Goal: Task Accomplishment & Management: Manage account settings

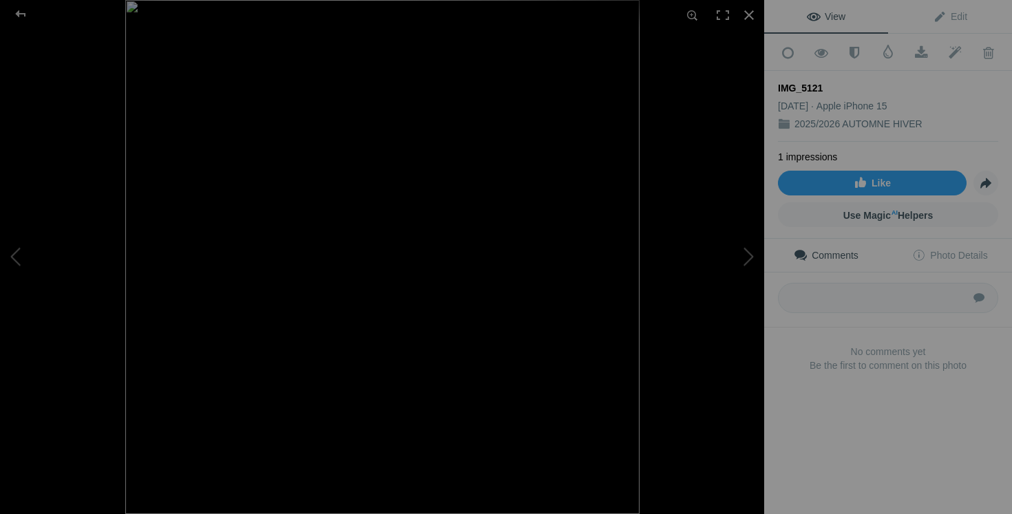
scroll to position [8722, 0]
click at [748, 14] on div at bounding box center [749, 15] width 30 height 30
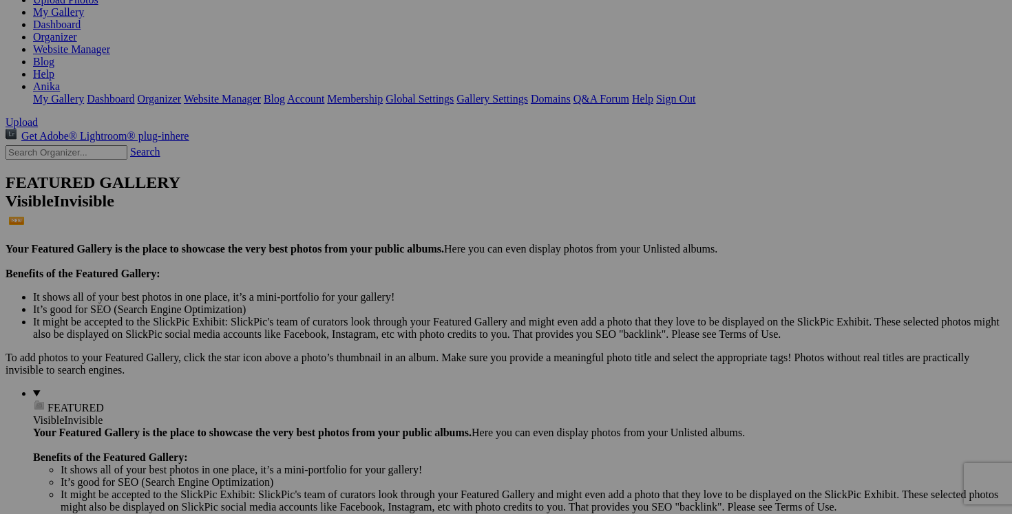
scroll to position [0, 0]
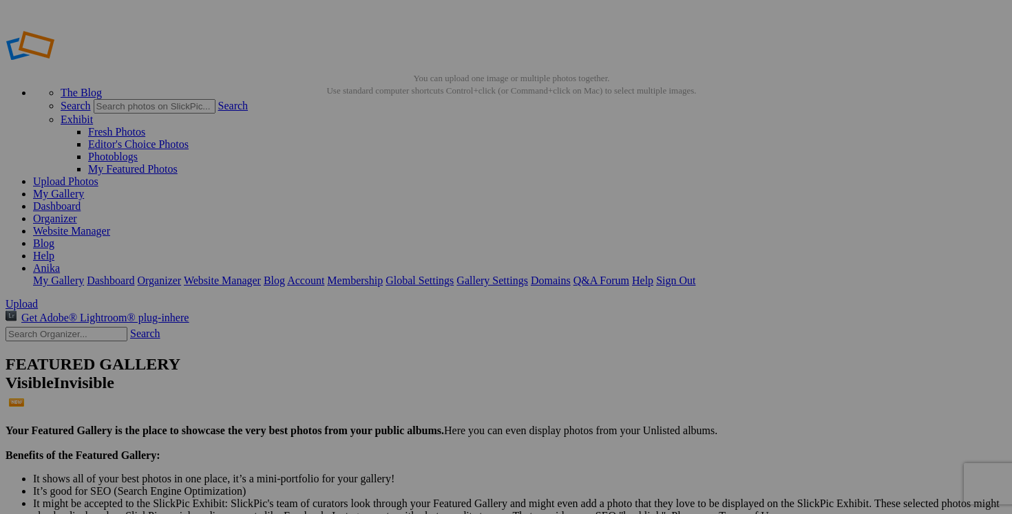
click at [81, 200] on link "Dashboard" at bounding box center [57, 206] width 48 height 12
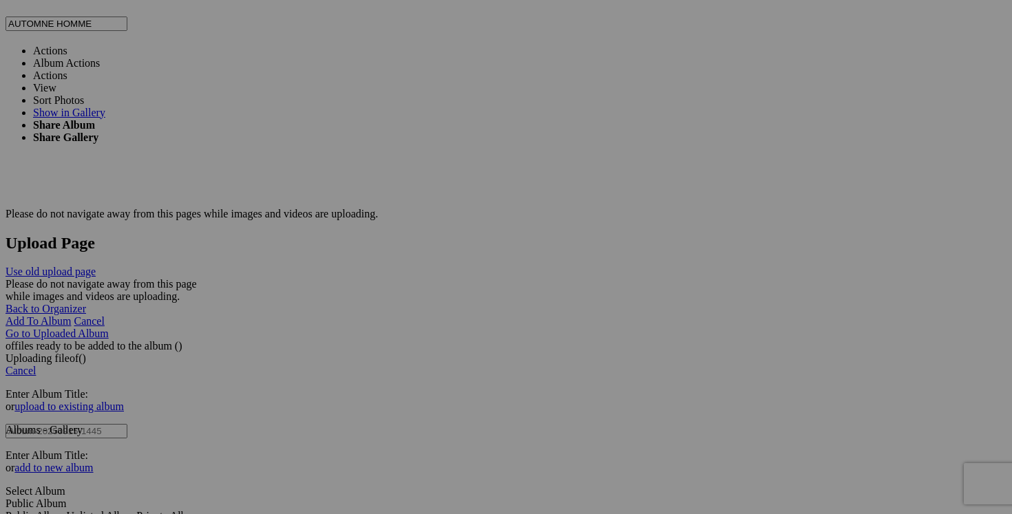
scroll to position [2718, 0]
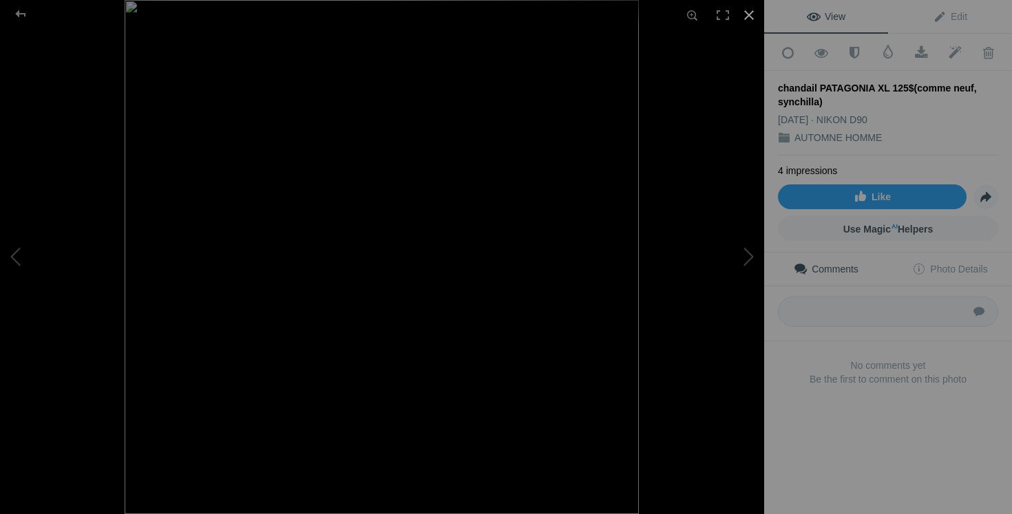
click at [748, 16] on div at bounding box center [749, 15] width 30 height 30
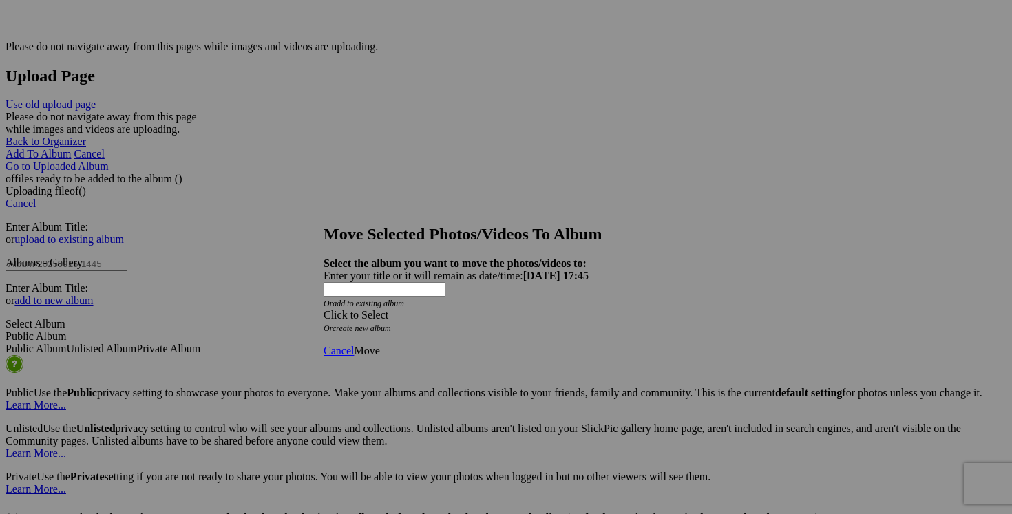
click at [588, 309] on div "Click to Select" at bounding box center [506, 315] width 365 height 12
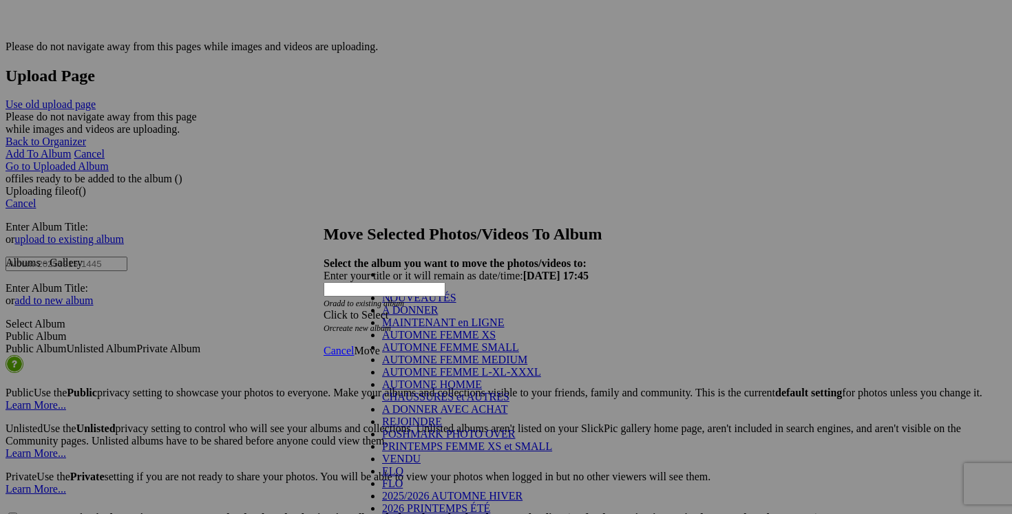
scroll to position [208, 0]
click at [419, 453] on link "VENDU" at bounding box center [401, 459] width 39 height 12
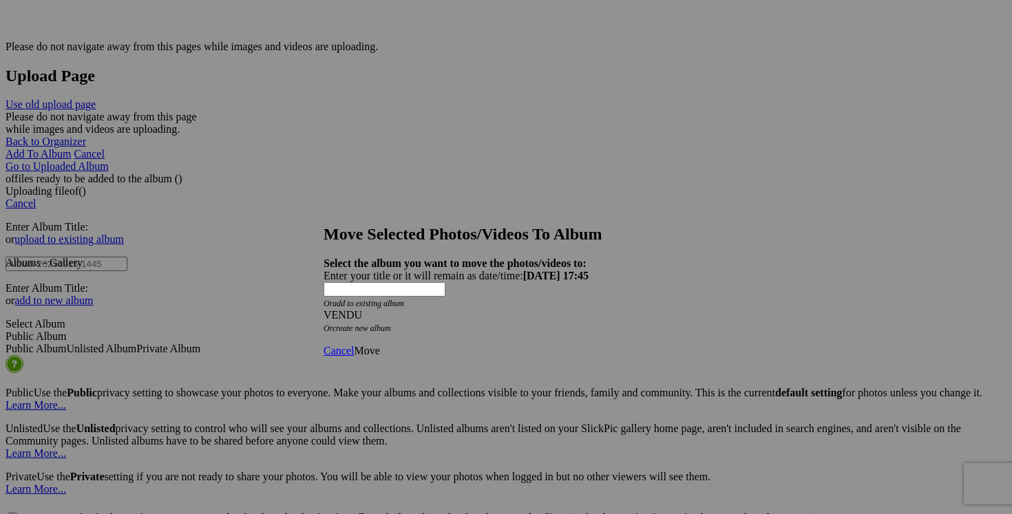
click at [379, 345] on span "Move" at bounding box center [366, 351] width 25 height 12
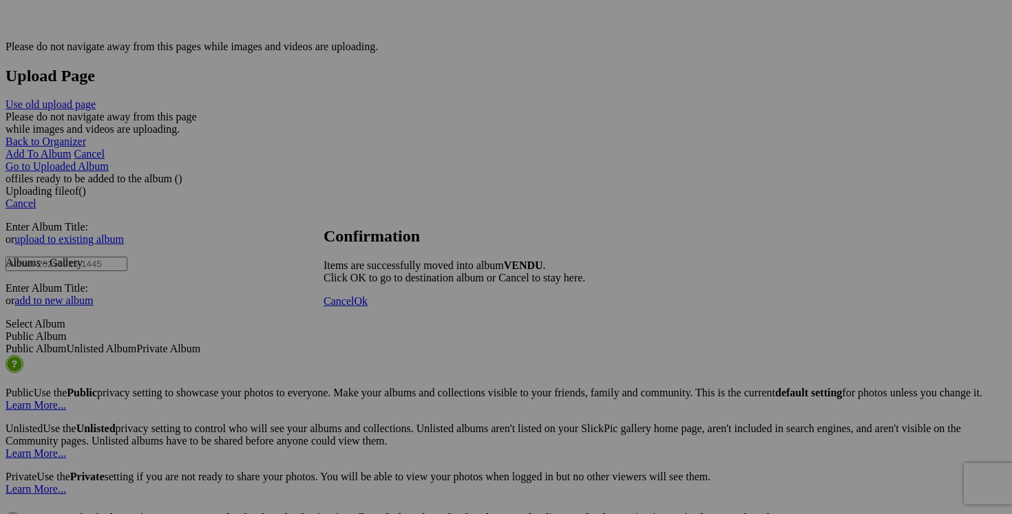
click at [354, 307] on span "Cancel" at bounding box center [339, 301] width 30 height 12
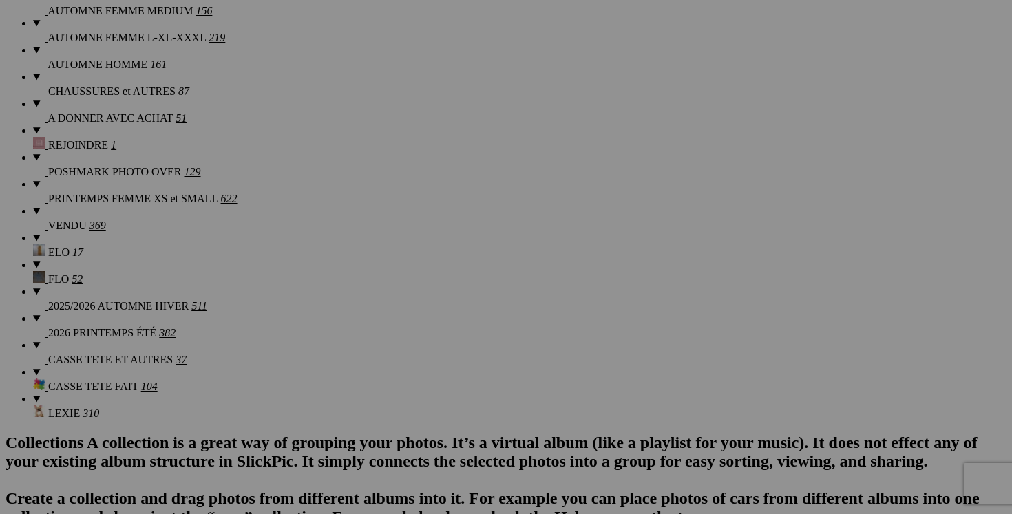
scroll to position [1271, 0]
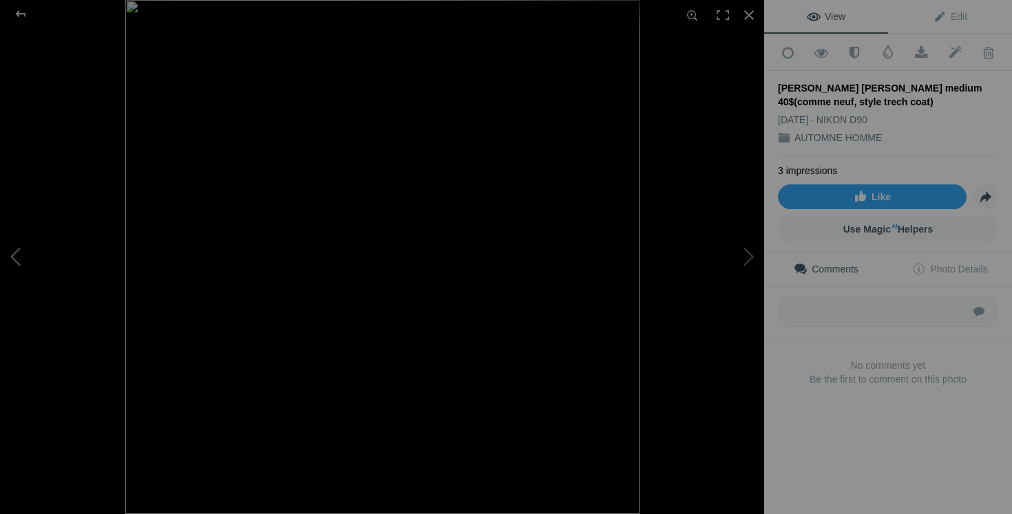
click at [17, 264] on button at bounding box center [51, 257] width 103 height 185
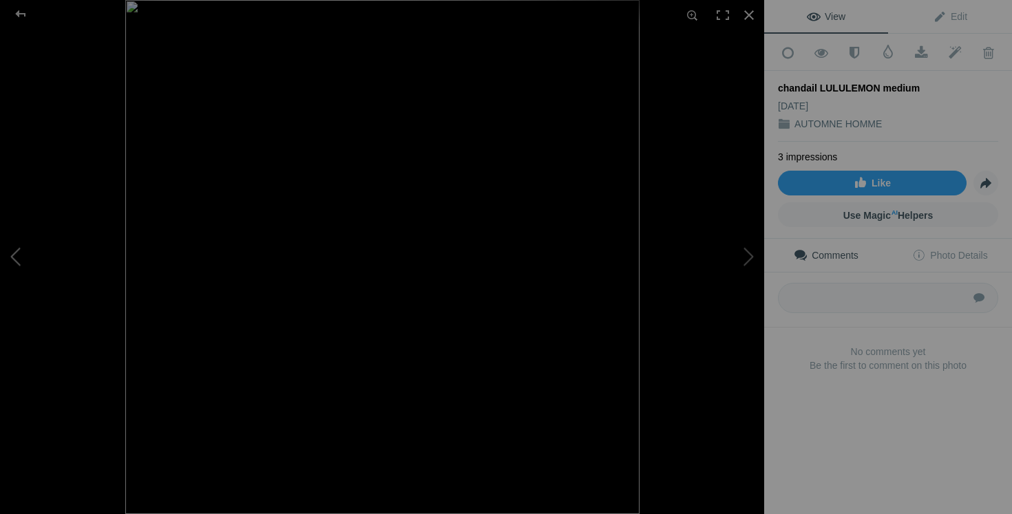
click at [17, 264] on button at bounding box center [51, 257] width 103 height 185
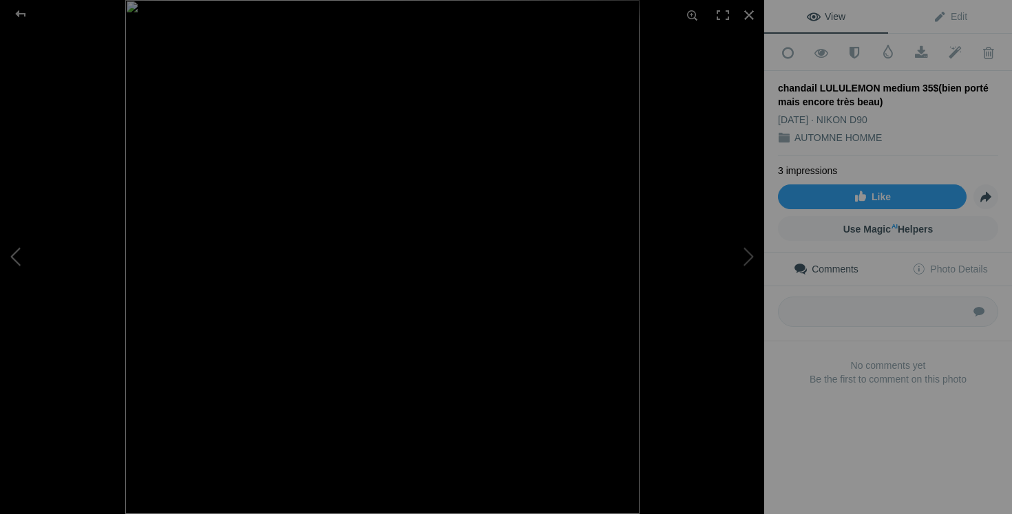
click at [17, 264] on button at bounding box center [51, 257] width 103 height 185
click at [735, 262] on button at bounding box center [712, 257] width 103 height 185
click at [32, 256] on button at bounding box center [51, 257] width 103 height 185
click at [25, 253] on button at bounding box center [51, 257] width 103 height 185
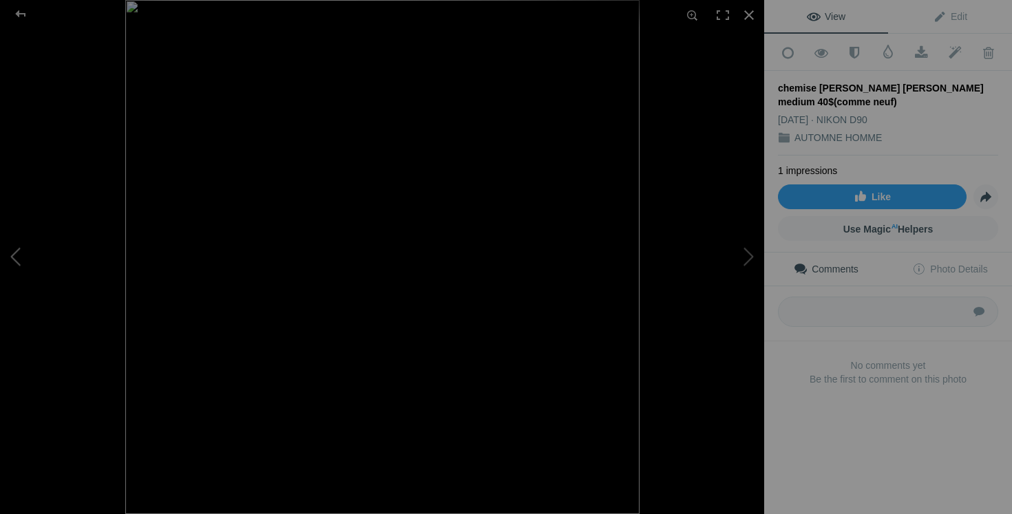
click at [25, 253] on button at bounding box center [51, 257] width 103 height 185
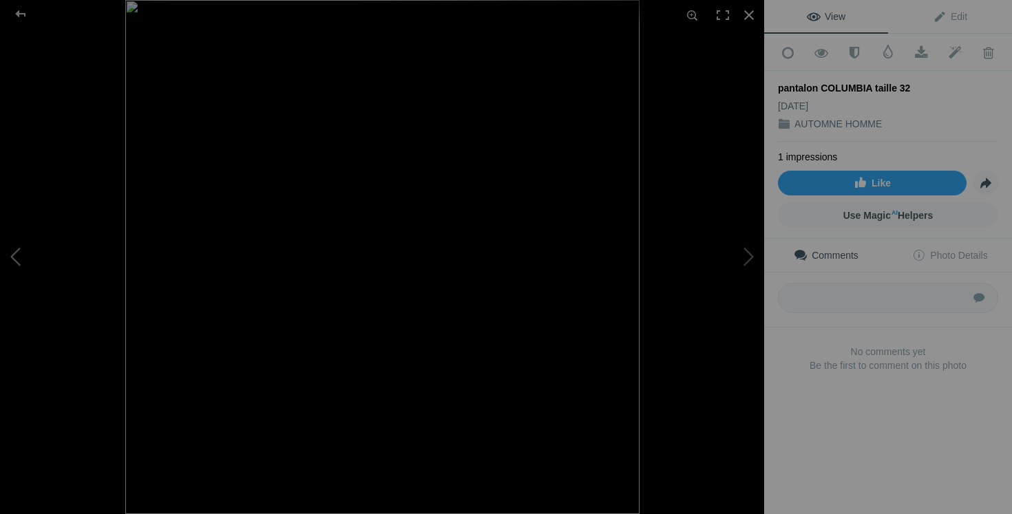
click at [25, 253] on button at bounding box center [51, 257] width 103 height 185
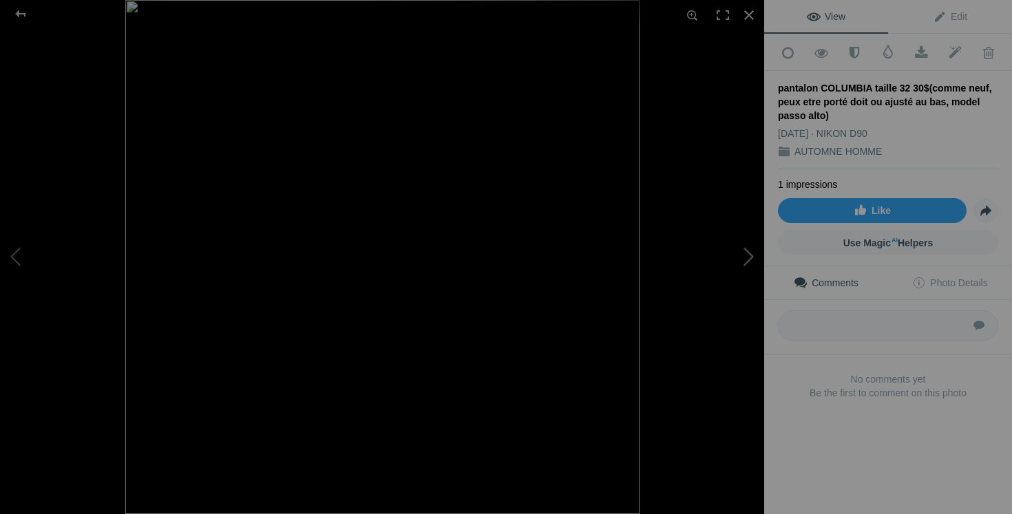
click at [746, 253] on button at bounding box center [712, 257] width 103 height 185
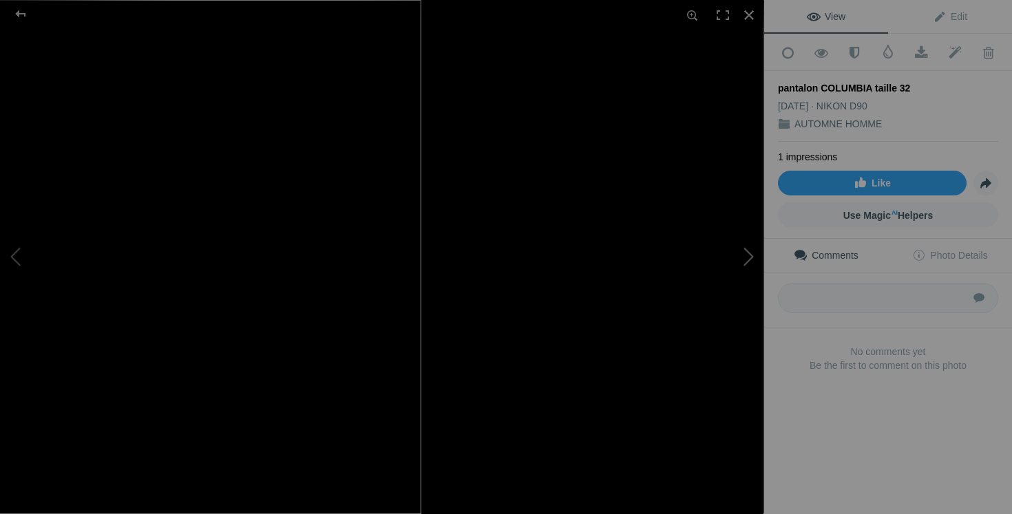
click at [681, 344] on button at bounding box center [712, 257] width 103 height 185
click at [22, 254] on button at bounding box center [51, 257] width 103 height 185
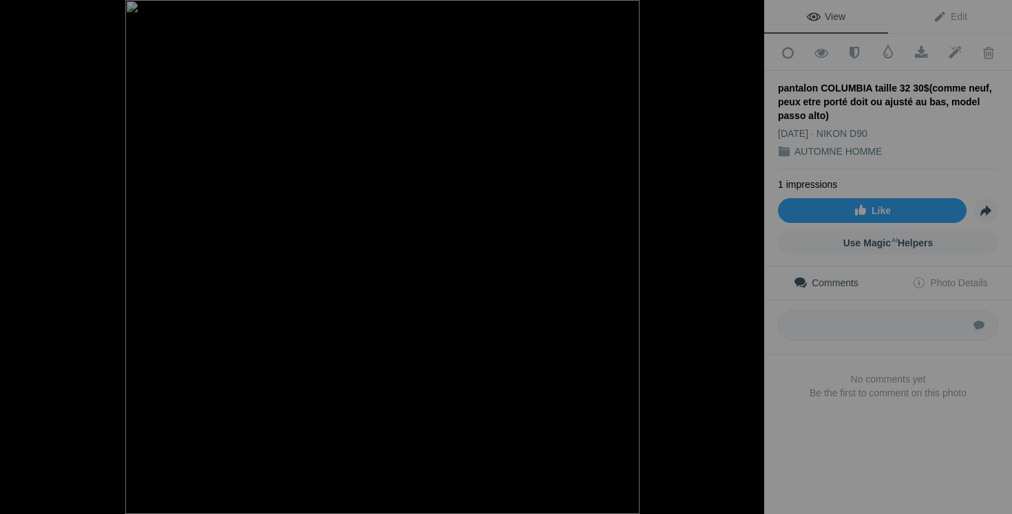
click at [22, 254] on button at bounding box center [51, 257] width 103 height 185
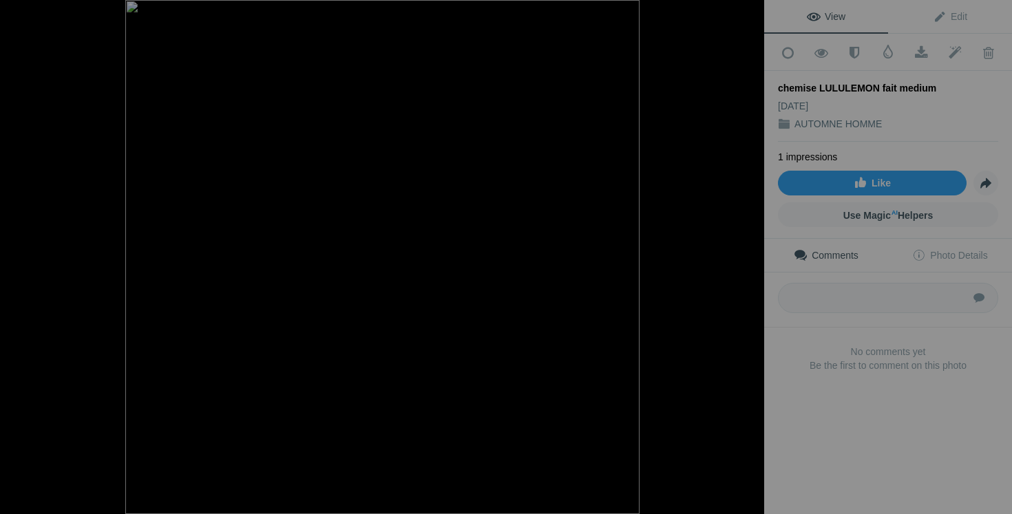
click at [22, 254] on button at bounding box center [51, 257] width 103 height 185
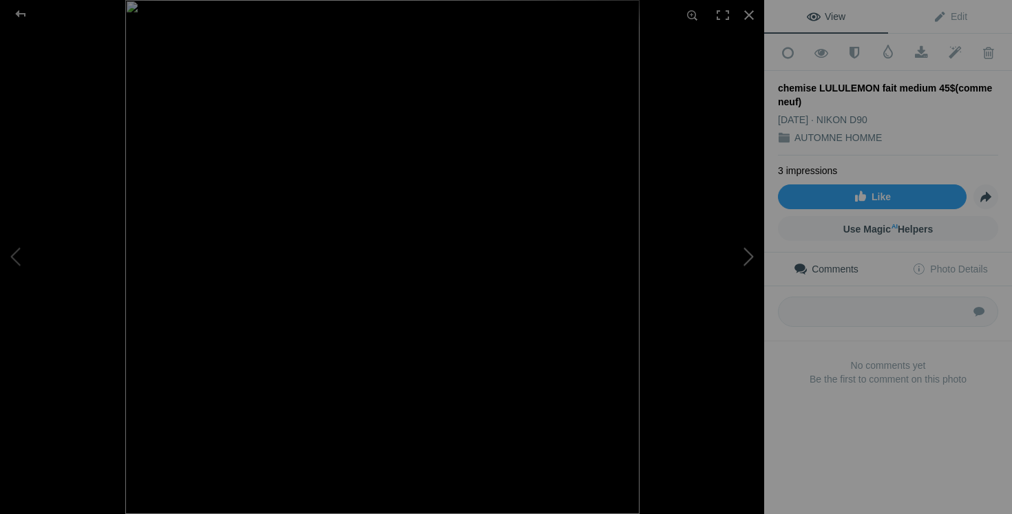
click at [739, 269] on button at bounding box center [712, 257] width 103 height 185
click at [743, 258] on button at bounding box center [712, 257] width 103 height 185
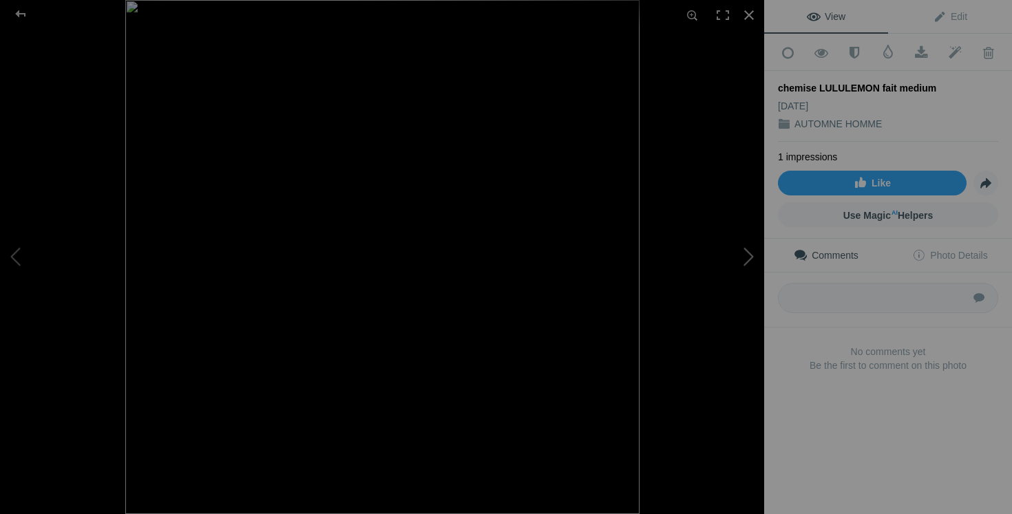
click at [743, 258] on button at bounding box center [712, 257] width 103 height 185
click at [30, 248] on button at bounding box center [51, 257] width 103 height 185
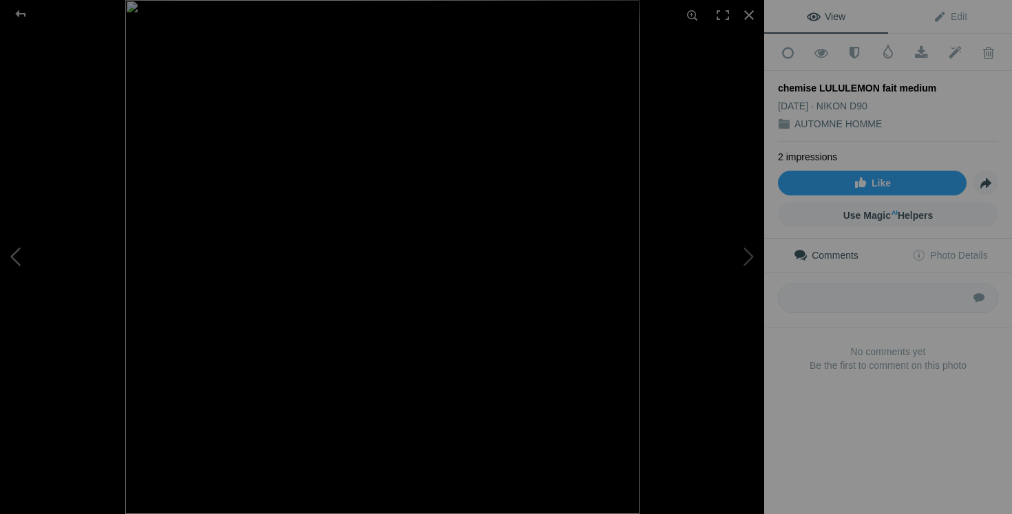
click at [30, 249] on button at bounding box center [51, 257] width 103 height 185
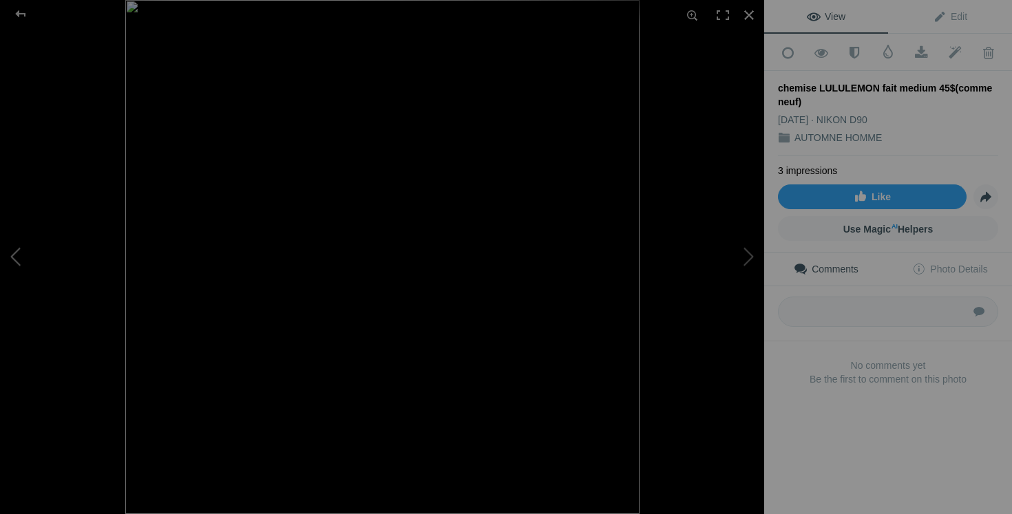
click at [30, 249] on button at bounding box center [51, 257] width 103 height 185
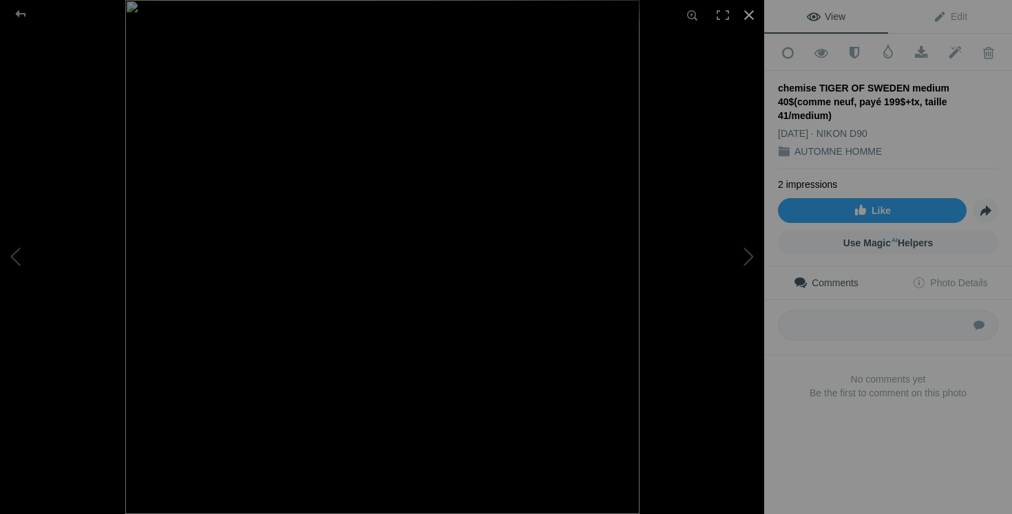
click at [748, 17] on div at bounding box center [749, 15] width 30 height 30
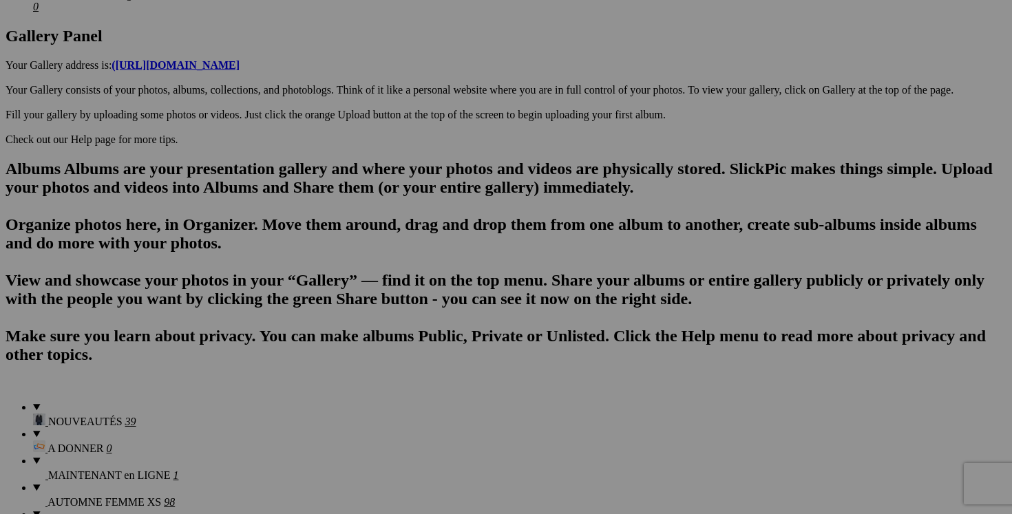
scroll to position [735, 0]
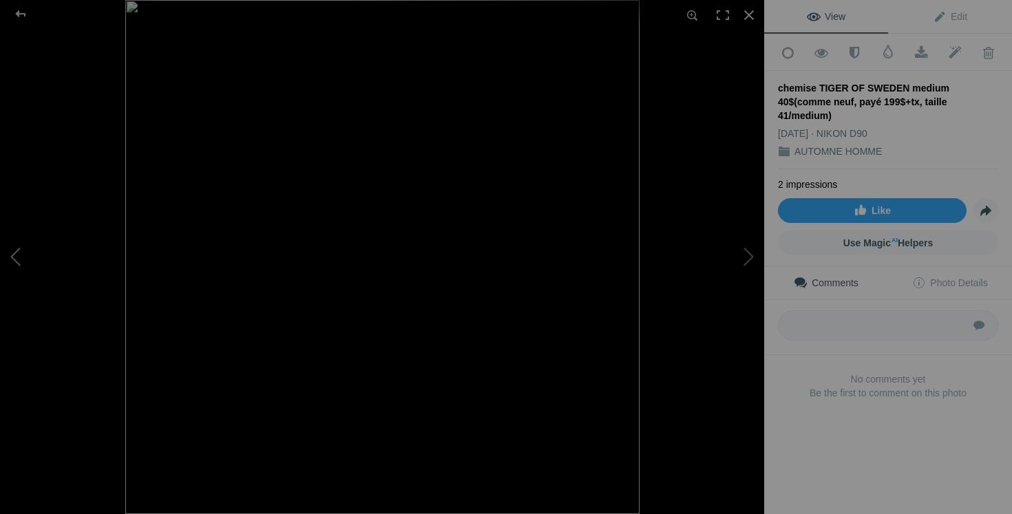
click at [44, 248] on button at bounding box center [51, 257] width 103 height 185
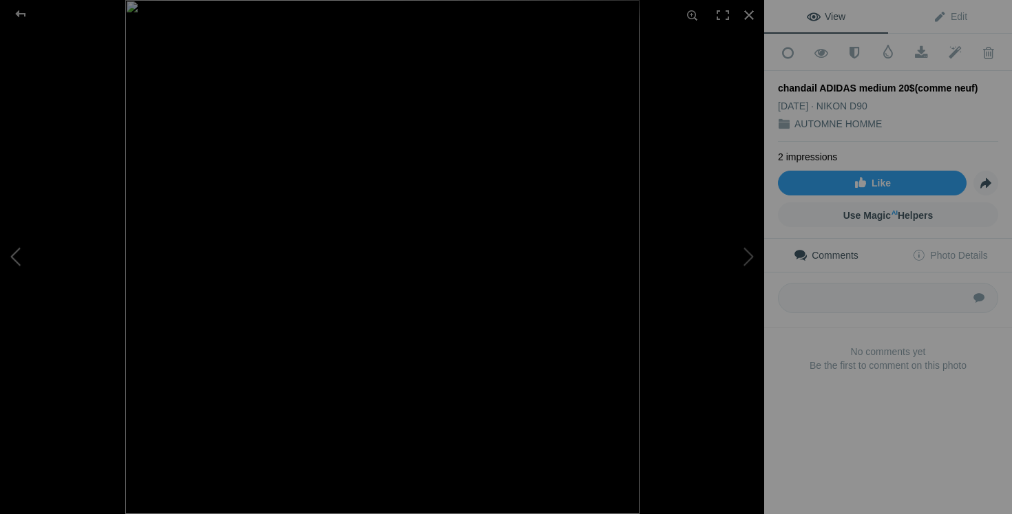
click at [9, 258] on button at bounding box center [51, 257] width 103 height 185
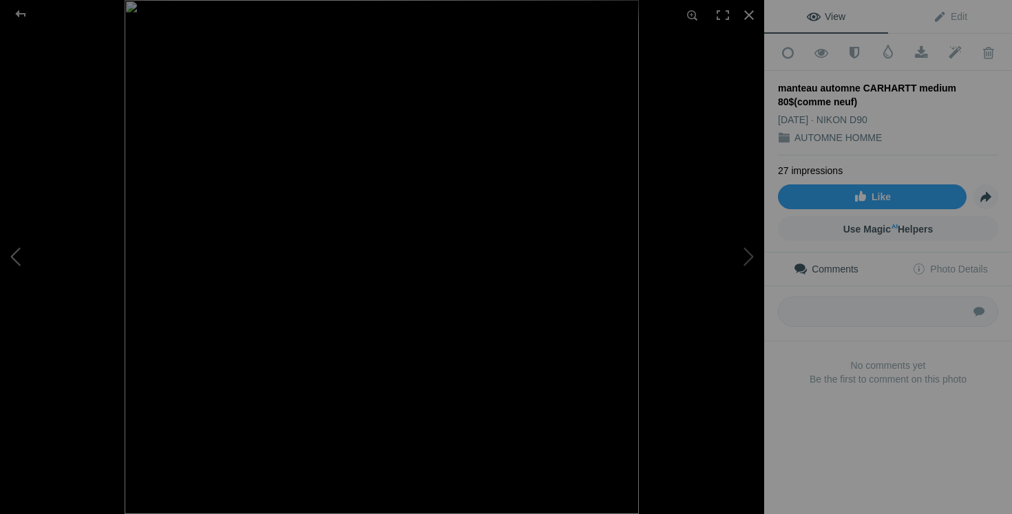
click at [9, 258] on button at bounding box center [51, 257] width 103 height 185
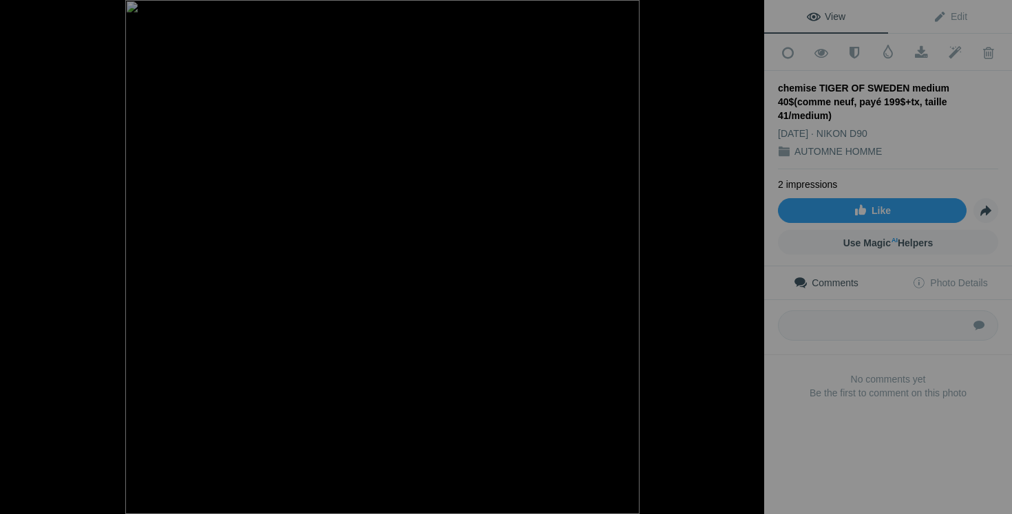
click at [9, 258] on button at bounding box center [51, 257] width 103 height 185
click at [8, 258] on button at bounding box center [51, 257] width 103 height 185
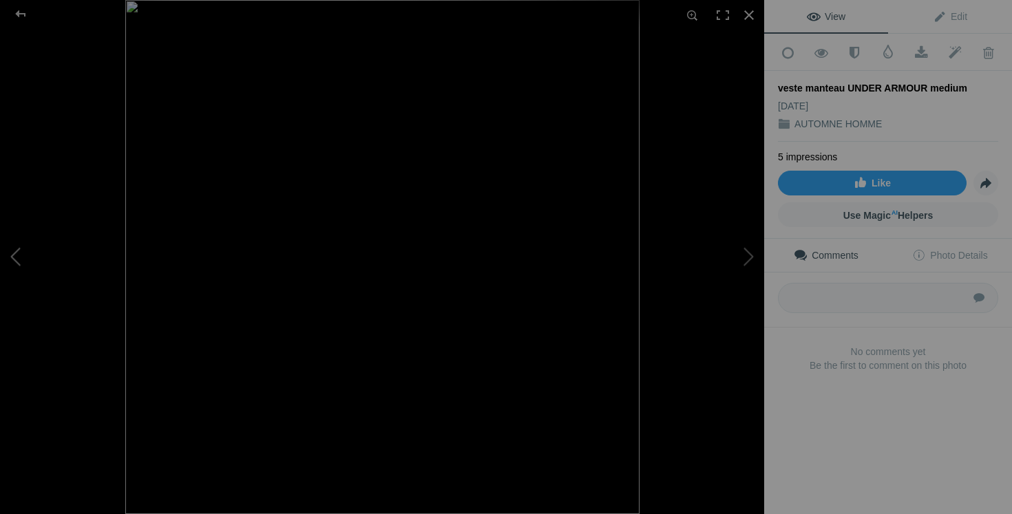
click at [8, 258] on button at bounding box center [51, 257] width 103 height 185
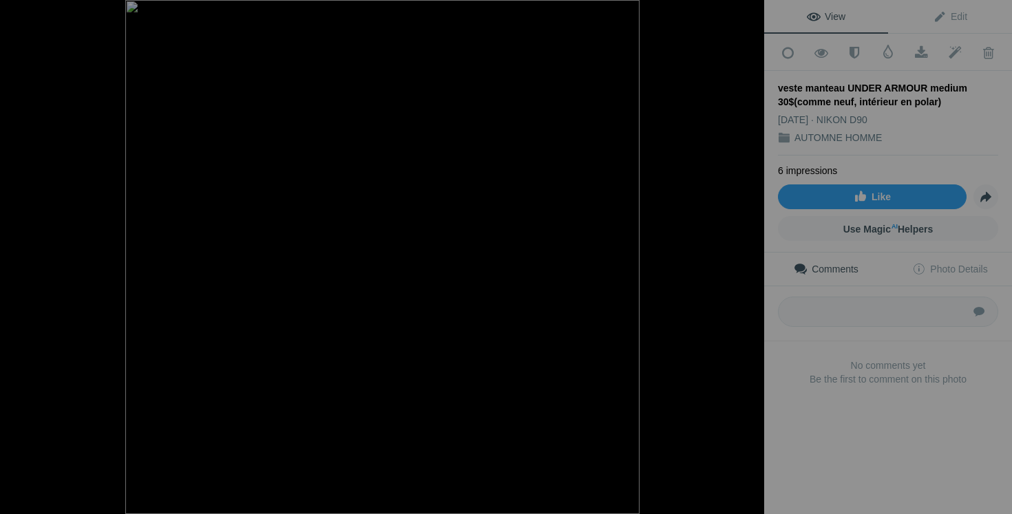
click at [8, 258] on button at bounding box center [51, 257] width 103 height 185
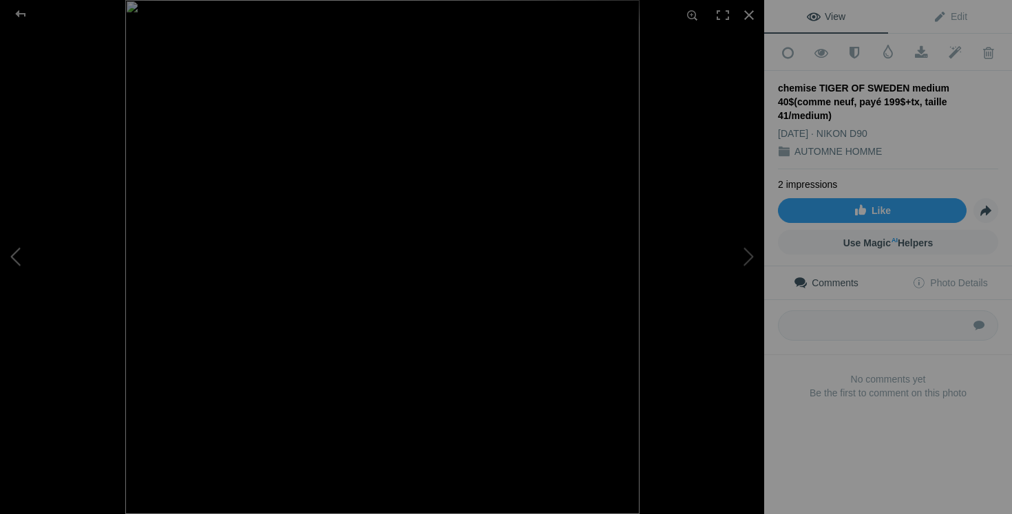
click at [23, 258] on button at bounding box center [51, 257] width 103 height 185
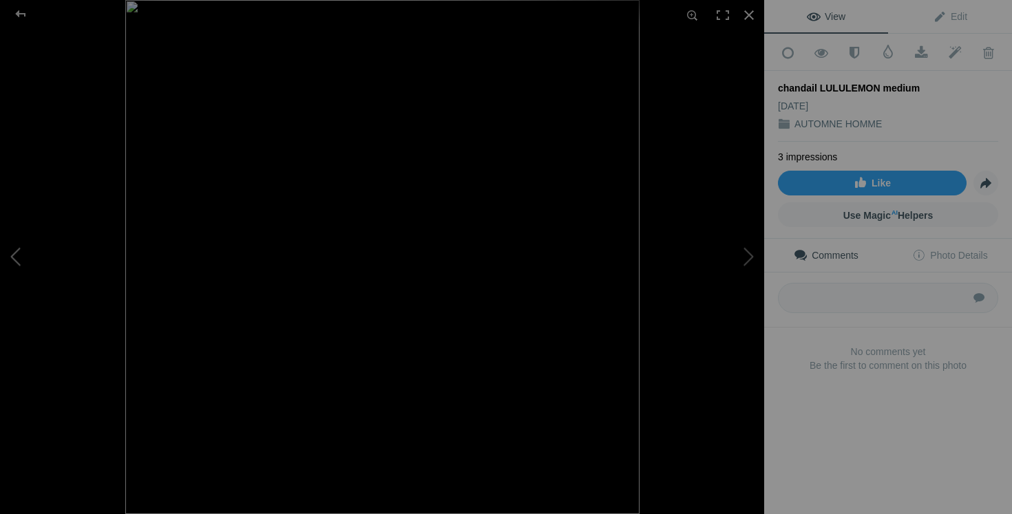
click at [23, 258] on button at bounding box center [51, 257] width 103 height 185
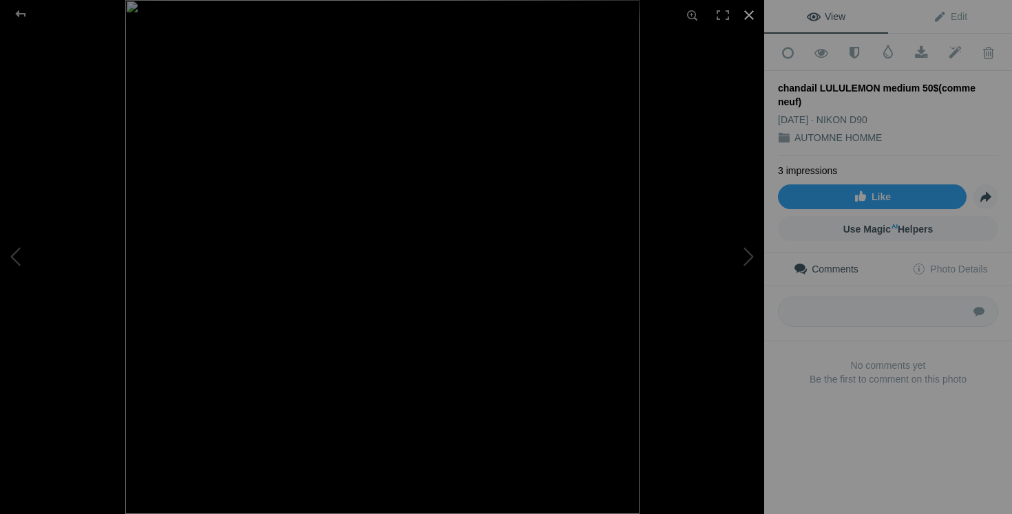
click at [751, 9] on div at bounding box center [749, 15] width 30 height 30
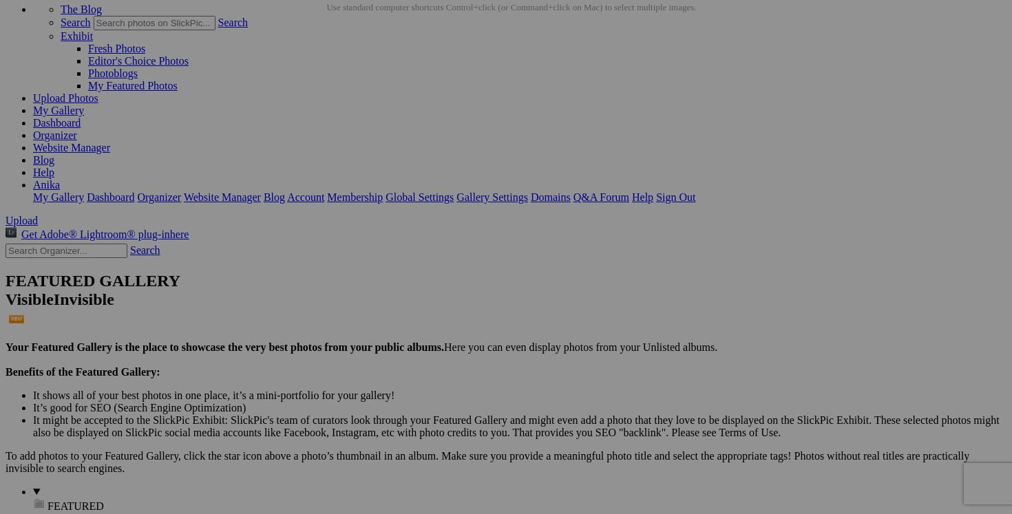
scroll to position [77, 0]
